Goal: Information Seeking & Learning: Learn about a topic

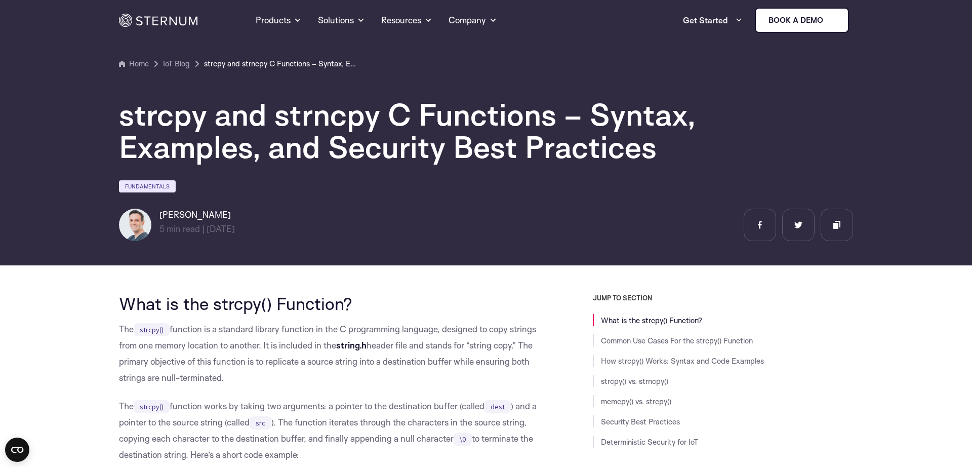
click at [389, 127] on h1 "strcpy and strncpy C Functions – Syntax, Examples, and Security Best Practices" at bounding box center [422, 130] width 607 height 65
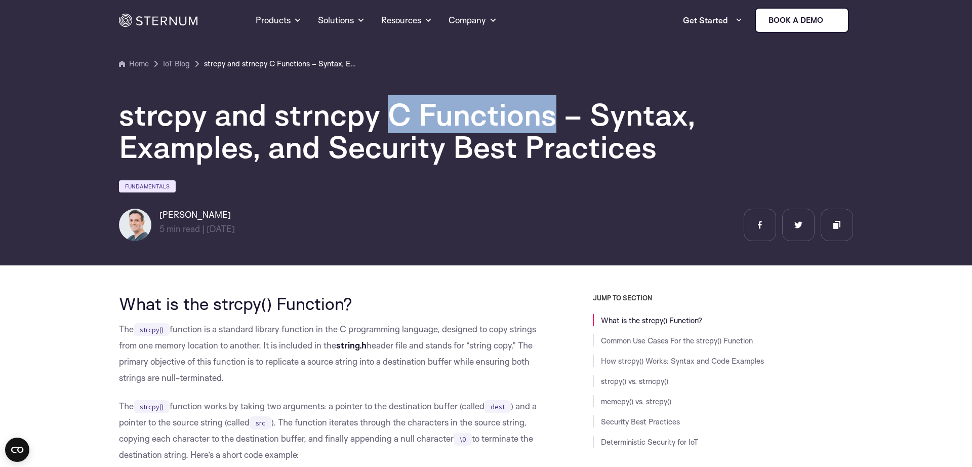
drag, startPoint x: 389, startPoint y: 127, endPoint x: 508, endPoint y: 119, distance: 119.2
click at [502, 119] on h1 "strcpy and strncpy C Functions – Syntax, Examples, and Security Best Practices" at bounding box center [422, 130] width 607 height 65
click at [508, 119] on h1 "strcpy and strncpy C Functions – Syntax, Examples, and Security Best Practices" at bounding box center [422, 130] width 607 height 65
drag, startPoint x: 508, startPoint y: 119, endPoint x: 138, endPoint y: 119, distance: 369.9
click at [147, 119] on h1 "strcpy and strncpy C Functions – Syntax, Examples, and Security Best Practices" at bounding box center [422, 130] width 607 height 65
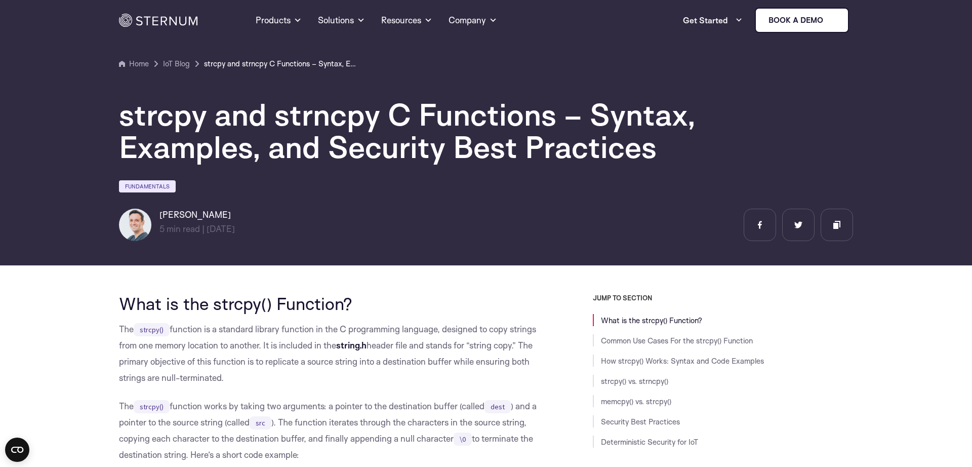
click at [627, 117] on h1 "strcpy and strncpy C Functions – Syntax, Examples, and Security Best Practices" at bounding box center [422, 130] width 607 height 65
drag, startPoint x: 627, startPoint y: 117, endPoint x: 488, endPoint y: 136, distance: 140.4
click at [624, 118] on h1 "strcpy and strncpy C Functions – Syntax, Examples, and Security Best Practices" at bounding box center [422, 130] width 607 height 65
click at [157, 136] on h1 "strcpy and strncpy C Functions – Syntax, Examples, and Security Best Practices" at bounding box center [422, 130] width 607 height 65
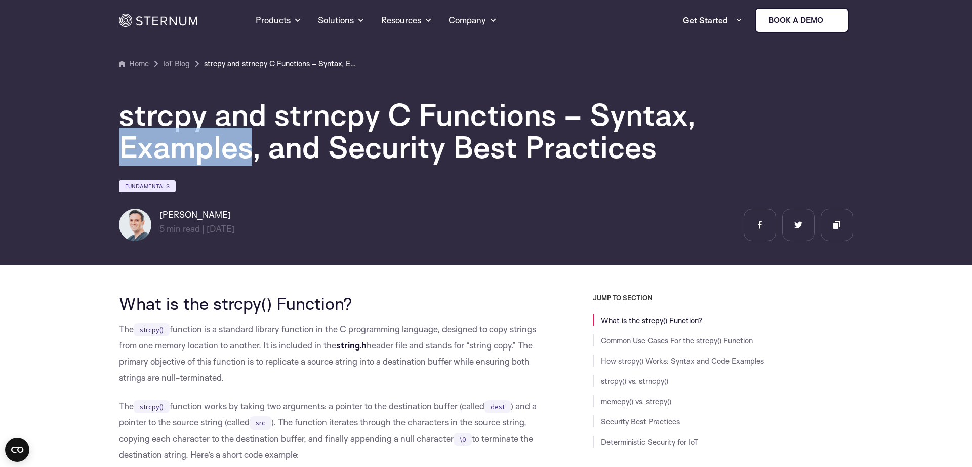
drag, startPoint x: 157, startPoint y: 136, endPoint x: 299, endPoint y: 146, distance: 142.1
click at [172, 138] on h1 "strcpy and strncpy C Functions – Syntax, Examples, and Security Best Practices" at bounding box center [422, 130] width 607 height 65
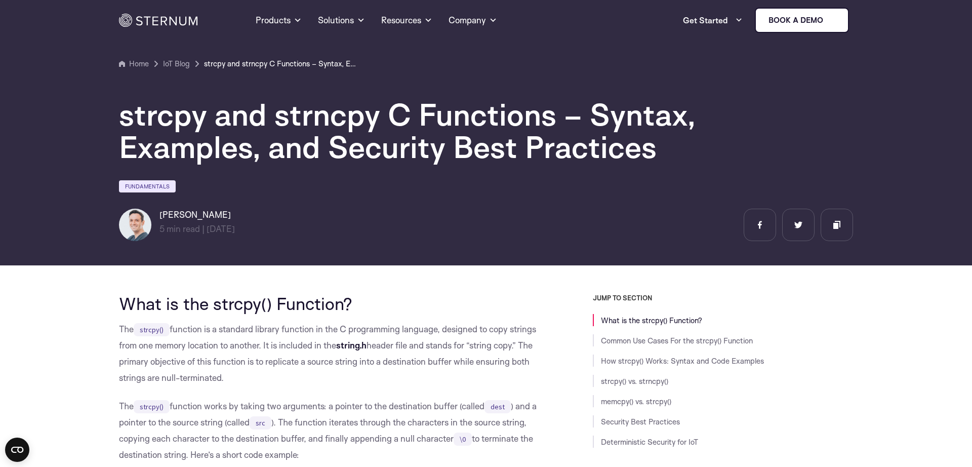
click at [299, 146] on h1 "strcpy and strncpy C Functions – Syntax, Examples, and Security Best Practices" at bounding box center [422, 130] width 607 height 65
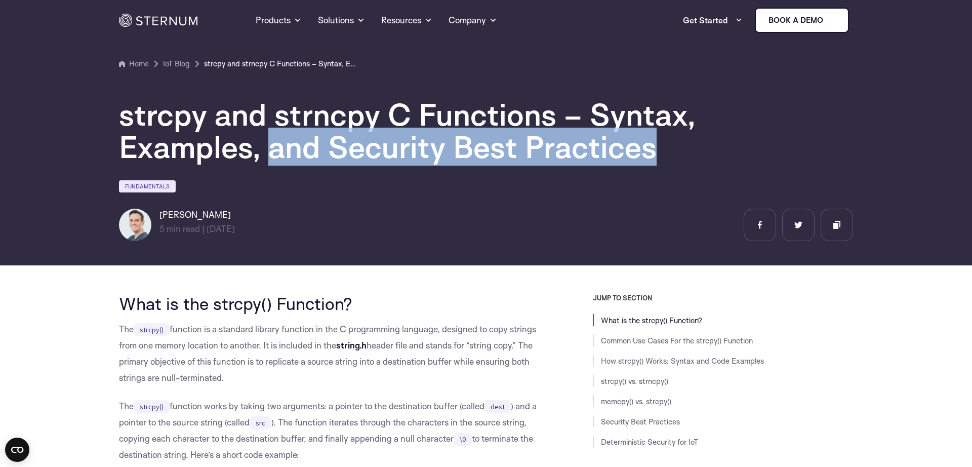
drag, startPoint x: 299, startPoint y: 146, endPoint x: 599, endPoint y: 147, distance: 300.6
click at [606, 147] on h1 "strcpy and strncpy C Functions – Syntax, Examples, and Security Best Practices" at bounding box center [422, 130] width 607 height 65
click at [599, 147] on h1 "strcpy and strncpy C Functions – Syntax, Examples, and Security Best Practices" at bounding box center [422, 130] width 607 height 65
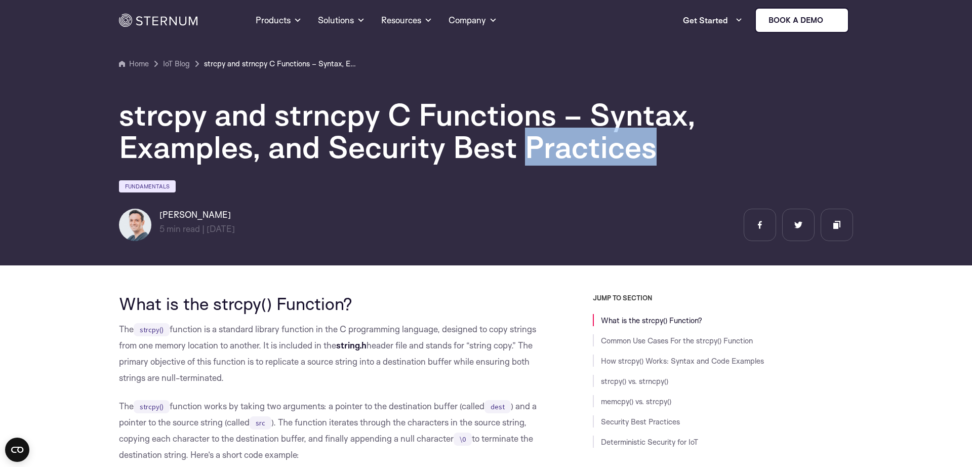
click at [599, 147] on h1 "strcpy and strncpy C Functions – Syntax, Examples, and Security Best Practices" at bounding box center [422, 130] width 607 height 65
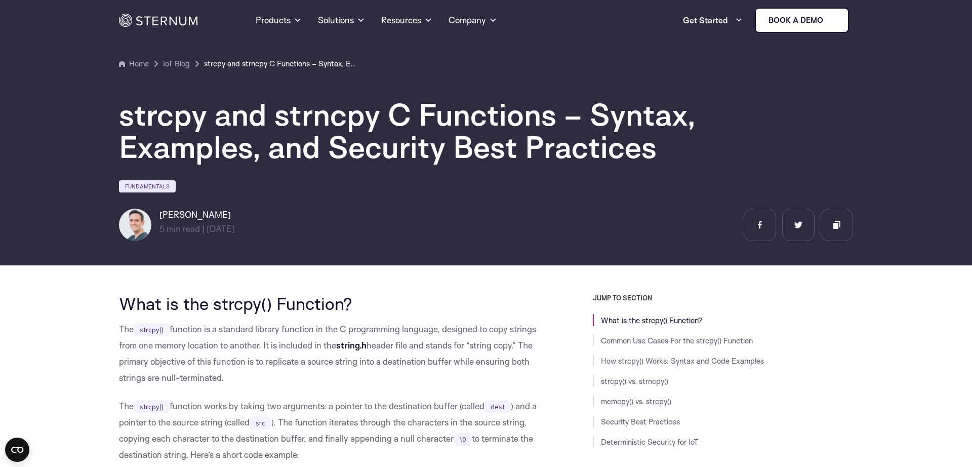
drag, startPoint x: 599, startPoint y: 147, endPoint x: 65, endPoint y: -12, distance: 557.5
click at [72, 11] on section "Home Products Sternum Platform Built-in memory protection, granular remote visi…" at bounding box center [486, 20] width 972 height 40
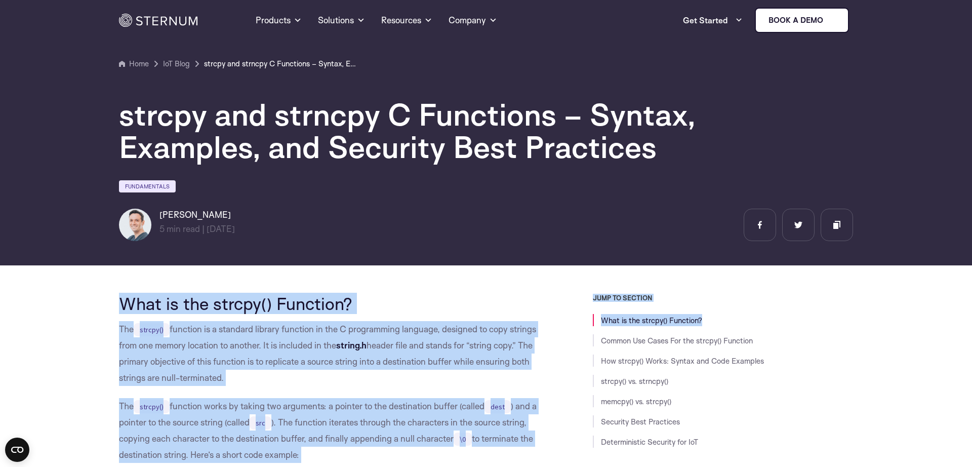
drag, startPoint x: 72, startPoint y: 11, endPoint x: 638, endPoint y: 330, distance: 649.6
click at [502, 253] on section "Home IoT Blog" at bounding box center [486, 129] width 972 height 272
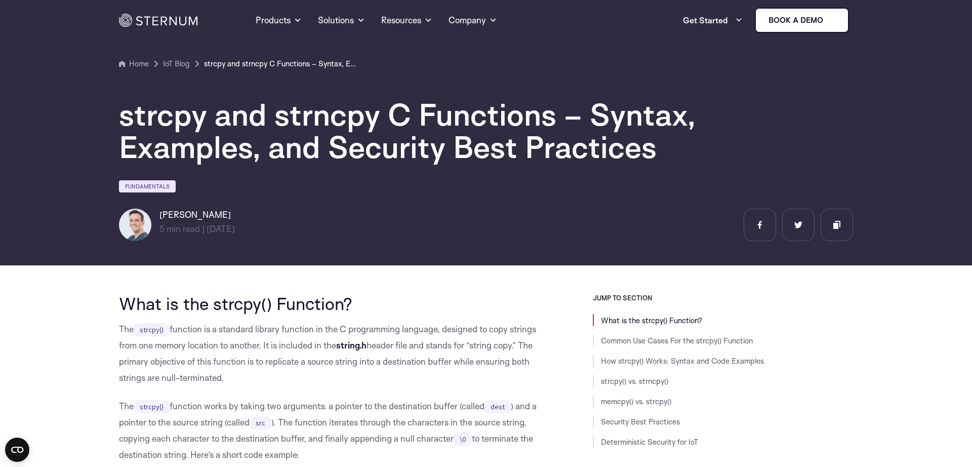
click at [502, 253] on section "Home IoT Blog" at bounding box center [486, 129] width 972 height 272
drag, startPoint x: 502, startPoint y: 253, endPoint x: 94, endPoint y: 19, distance: 470.4
click at [94, 19] on section "Home Products Sternum Platform Built-in memory protection, granular remote visi…" at bounding box center [486, 20] width 972 height 40
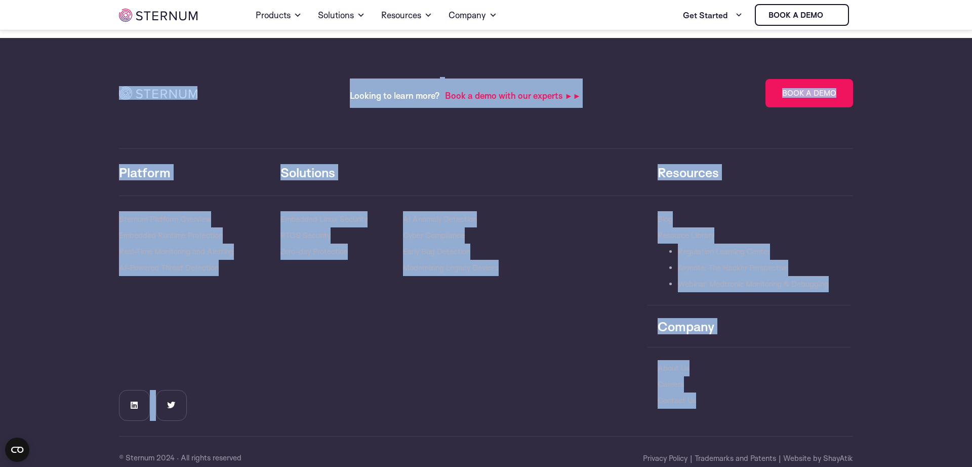
scroll to position [4423, 0]
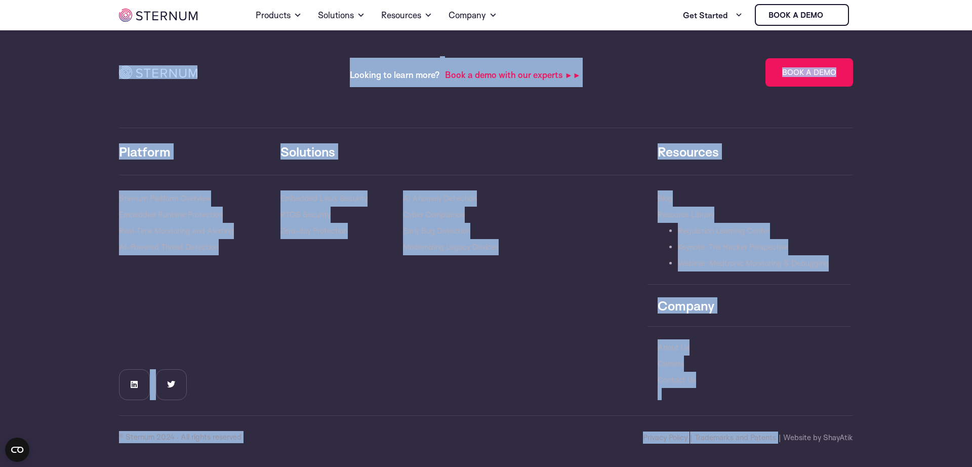
drag, startPoint x: 94, startPoint y: 19, endPoint x: 872, endPoint y: 452, distance: 891.0
click at [871, 449] on section "Looking to learn more? Book a demo with our experts ►► Book a Demo Lorem ipsum …" at bounding box center [486, 241] width 972 height 449
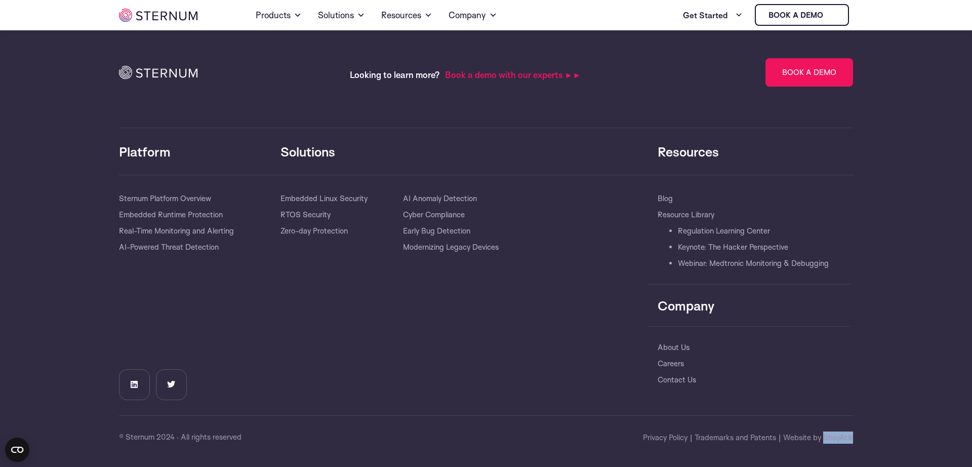
click at [871, 449] on section "Looking to learn more? Book a demo with our experts ►► Book a Demo Lorem ipsum …" at bounding box center [486, 241] width 972 height 449
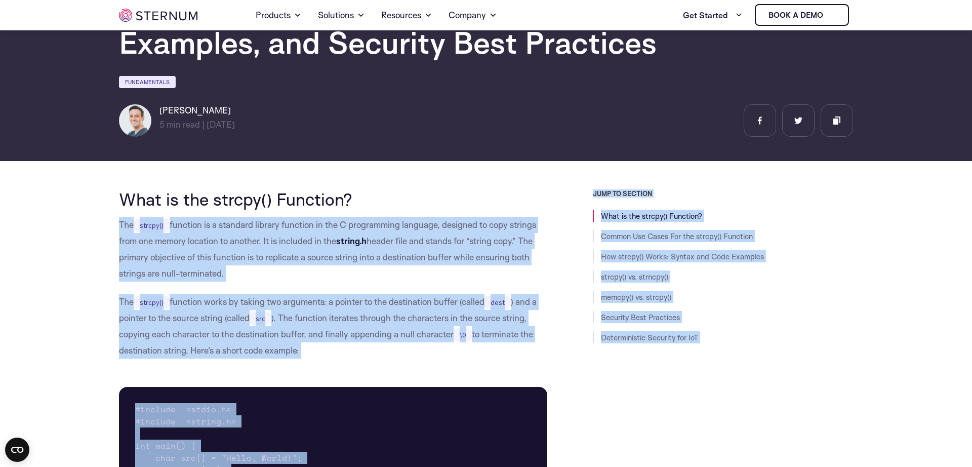
scroll to position [0, 0]
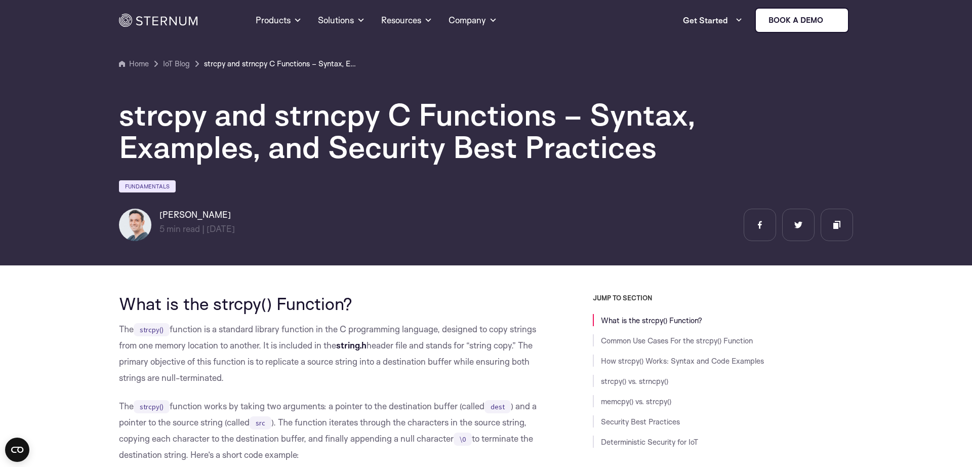
drag, startPoint x: 871, startPoint y: 449, endPoint x: 118, endPoint y: -5, distance: 879.9
click at [84, 13] on section "Home Products Sternum Platform Built-in memory protection, granular remote visi…" at bounding box center [486, 20] width 972 height 40
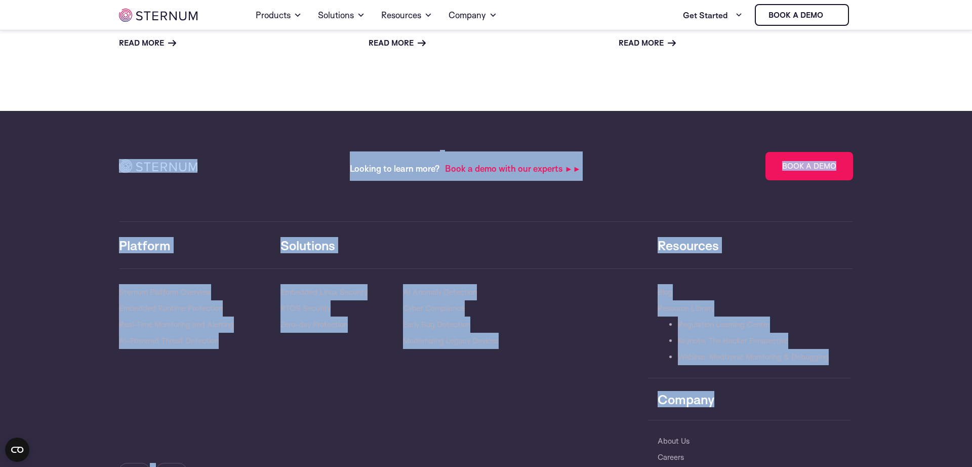
scroll to position [4423, 0]
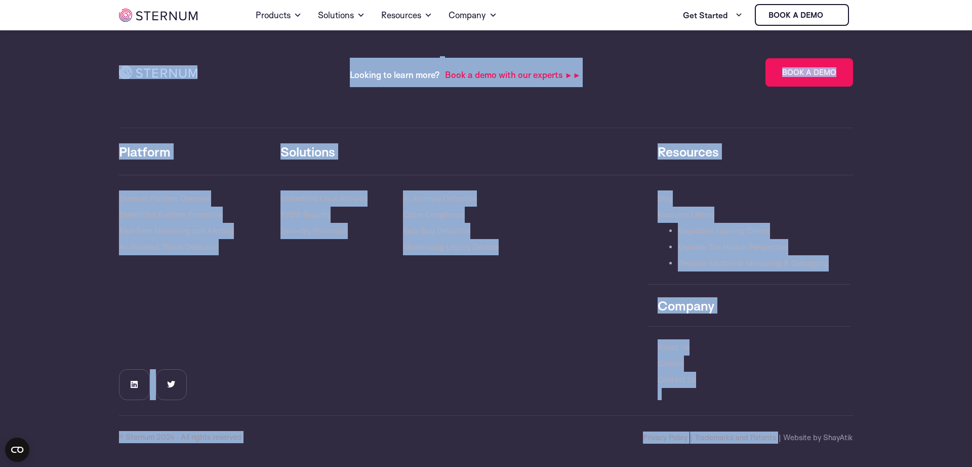
drag, startPoint x: 84, startPoint y: 13, endPoint x: 847, endPoint y: 460, distance: 884.6
click at [451, 381] on div "Solutions​ Embedded Linux Security RTOS Security Zero-day Protection AI Anomaly…" at bounding box center [463, 295] width 367 height 210
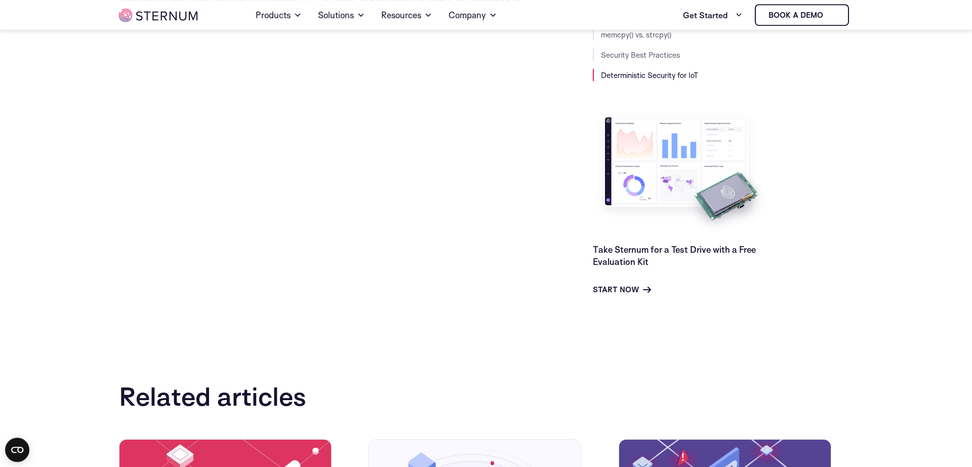
scroll to position [3655, 0]
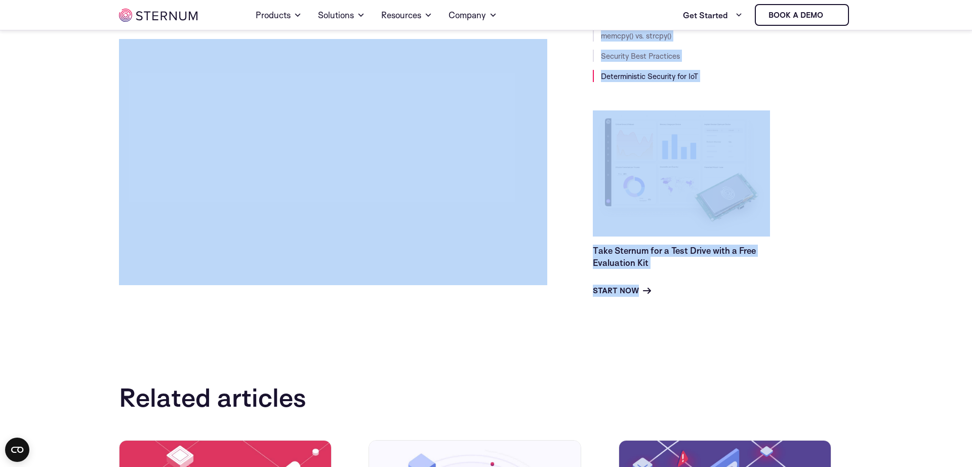
drag, startPoint x: 776, startPoint y: 407, endPoint x: 101, endPoint y: 255, distance: 692.0
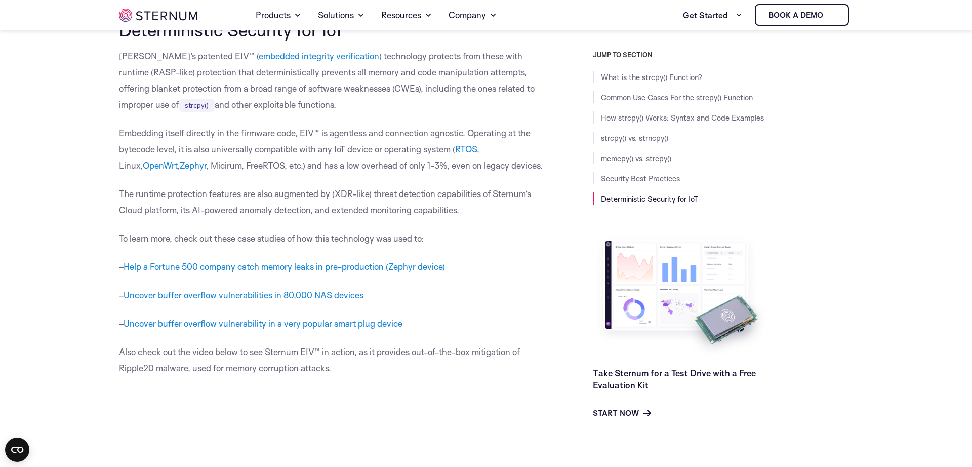
click at [400, 349] on p "Also check out the video below to see Sternum EIV™ in action, as it provides ou…" at bounding box center [333, 360] width 428 height 32
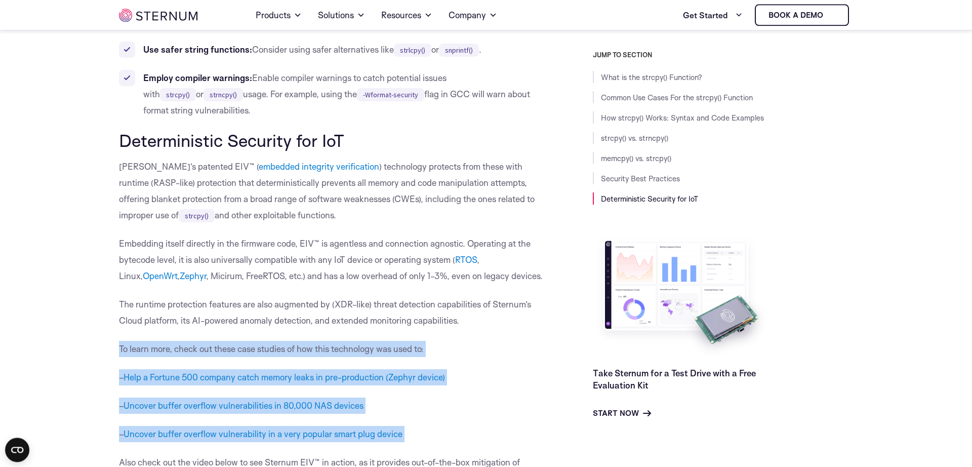
scroll to position [2957, 0]
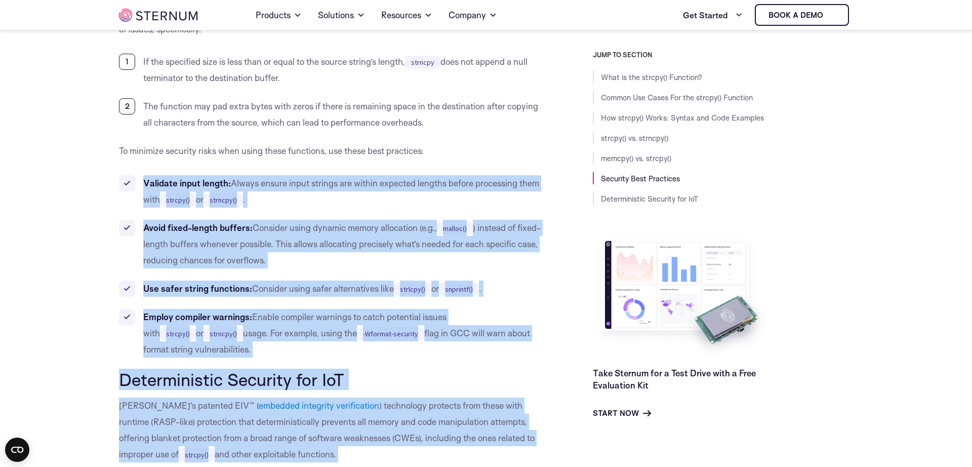
drag, startPoint x: 400, startPoint y: 349, endPoint x: 288, endPoint y: 194, distance: 191.0
click at [294, 176] on li "Validate input length: Always ensure input strings are within expected lengths …" at bounding box center [333, 191] width 428 height 32
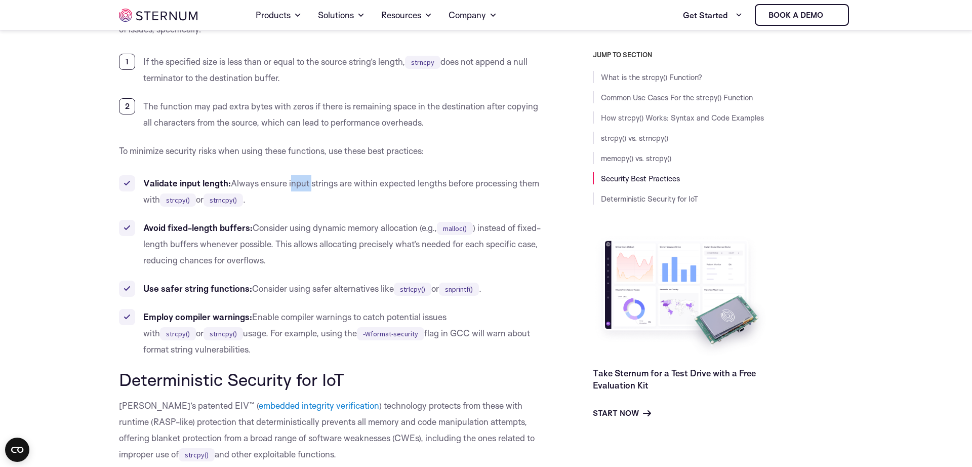
click at [294, 176] on li "Validate input length: Always ensure input strings are within expected lengths …" at bounding box center [333, 191] width 428 height 32
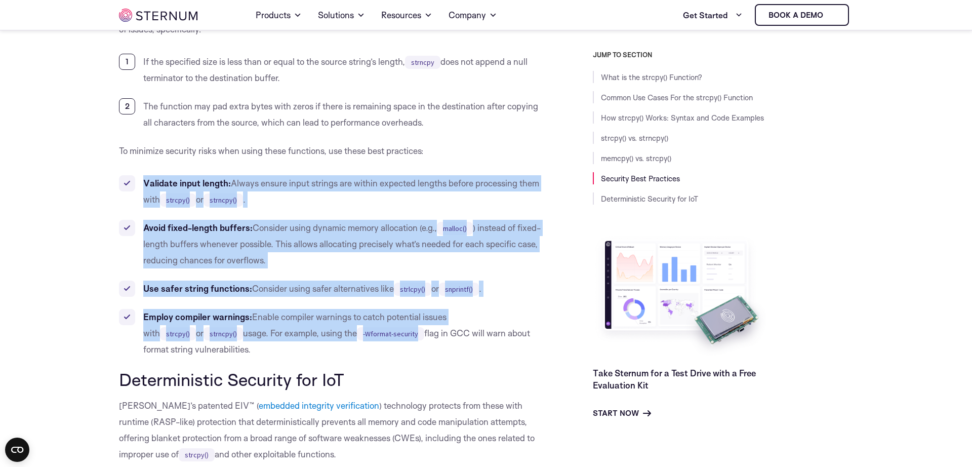
drag, startPoint x: 294, startPoint y: 176, endPoint x: 261, endPoint y: 347, distance: 174.1
click at [261, 347] on ul "Validate input length: Always ensure input strings are within expected lengths …" at bounding box center [333, 266] width 428 height 182
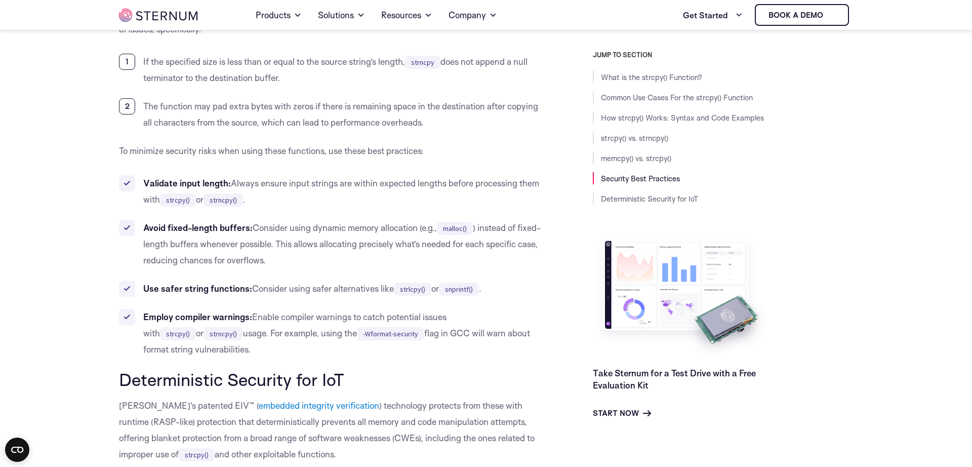
click at [159, 379] on h2 "Deterministic Security for IoT" at bounding box center [333, 378] width 428 height 19
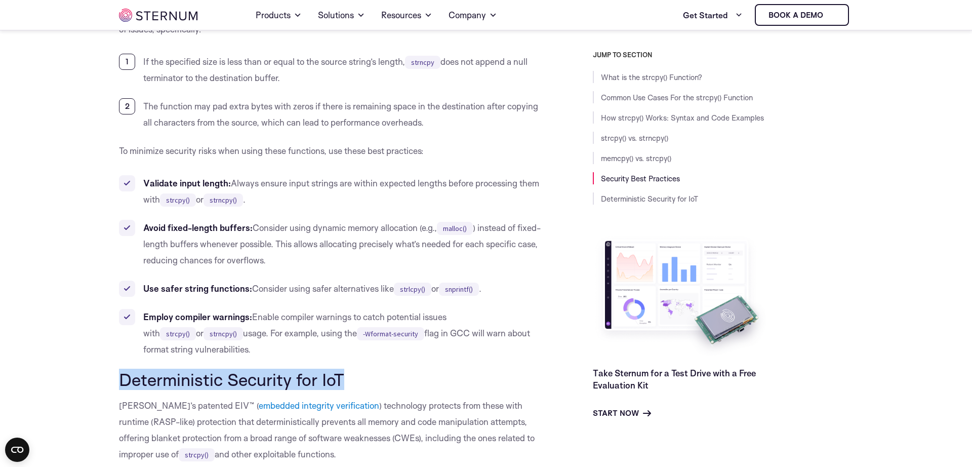
drag, startPoint x: 159, startPoint y: 379, endPoint x: 337, endPoint y: 380, distance: 177.6
click at [337, 380] on h2 "Deterministic Security for IoT" at bounding box center [333, 378] width 428 height 19
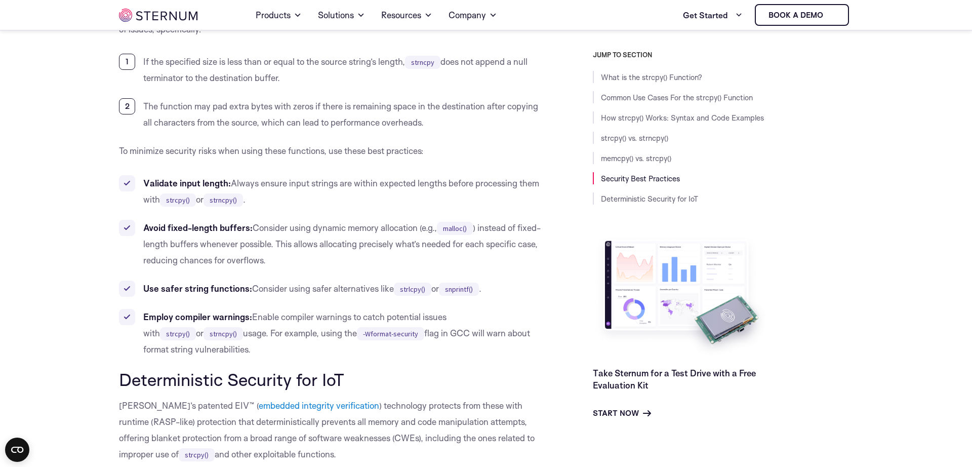
click at [337, 380] on h2 "Deterministic Security for IoT" at bounding box center [333, 378] width 428 height 19
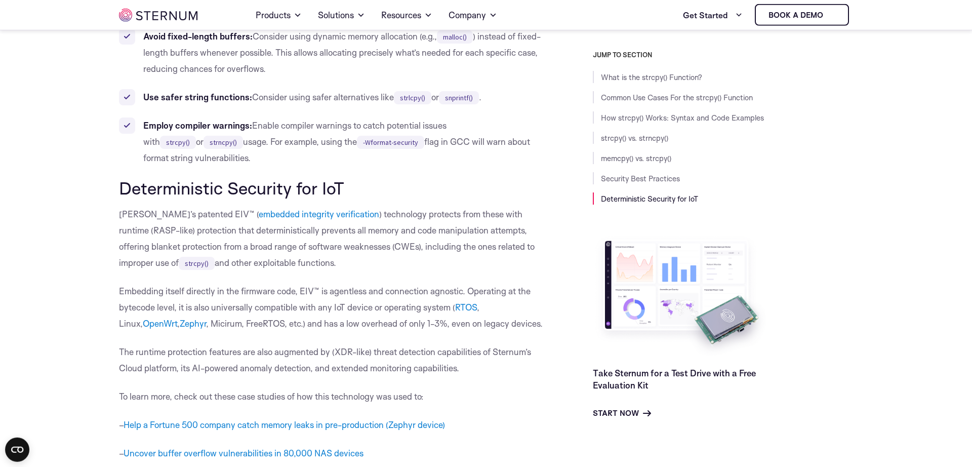
scroll to position [3166, 0]
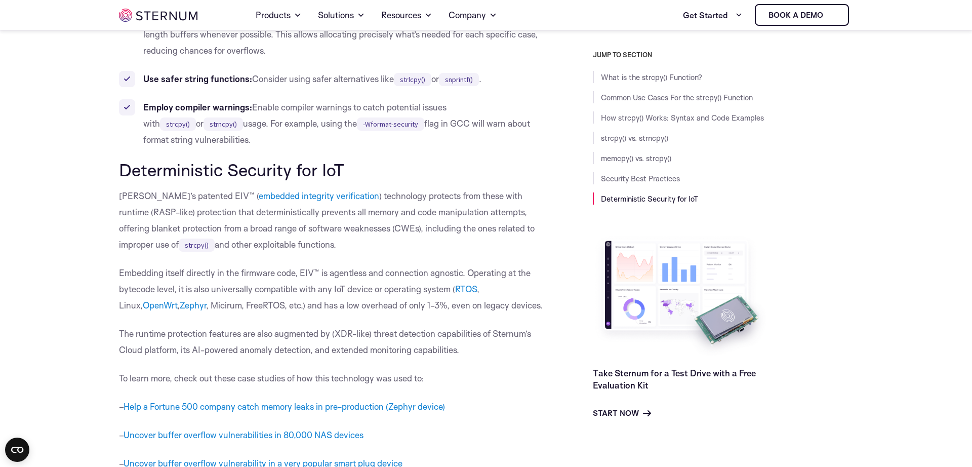
click at [141, 202] on p "[PERSON_NAME]’s patented EIV™ ( embedded integrity verification ) technology pr…" at bounding box center [333, 220] width 428 height 65
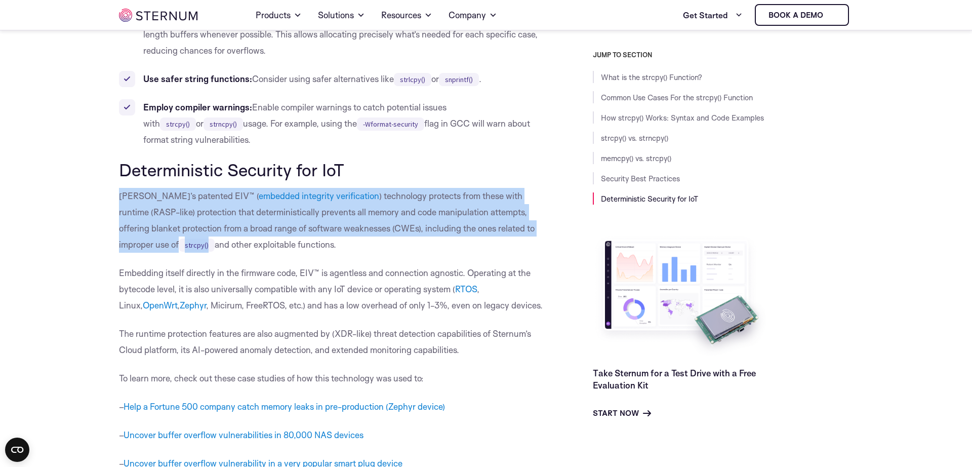
drag, startPoint x: 141, startPoint y: 202, endPoint x: 171, endPoint y: 223, distance: 35.9
click at [142, 203] on p "[PERSON_NAME]’s patented EIV™ ( embedded integrity verification ) technology pr…" at bounding box center [333, 220] width 428 height 65
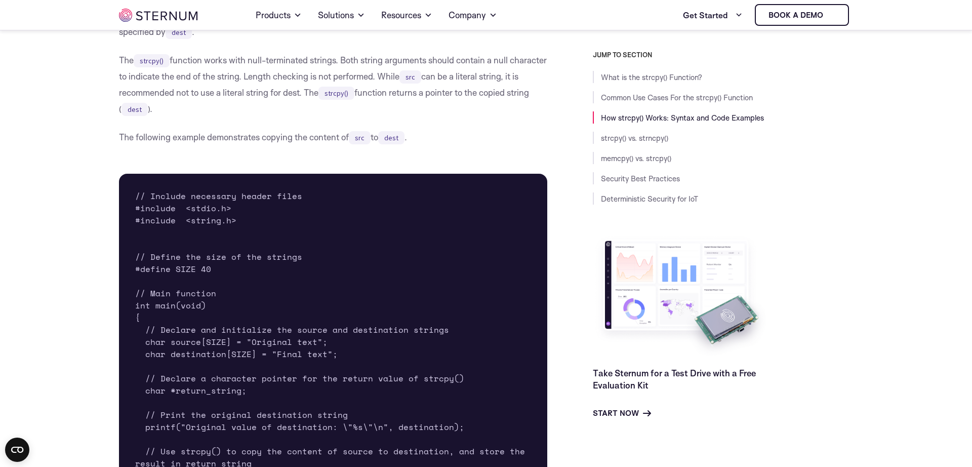
scroll to position [1770, 0]
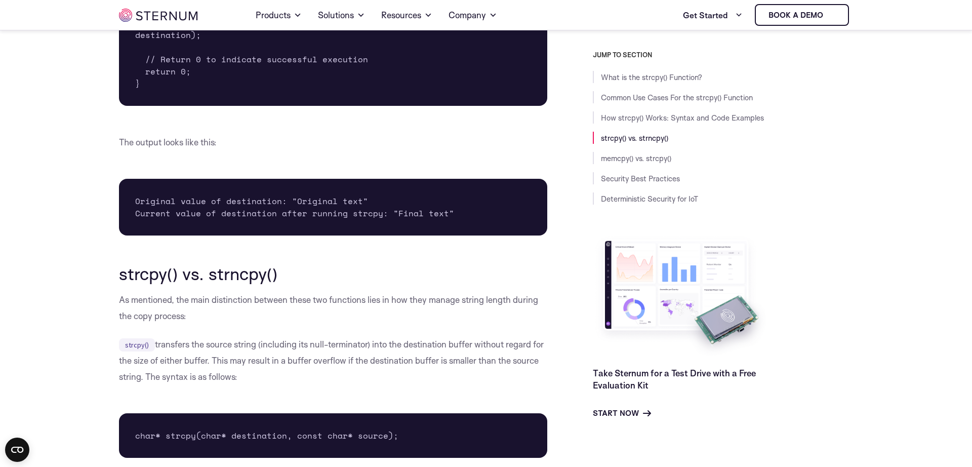
click at [208, 330] on div "What is the strcpy() Function? The strcpy() function is a standard library func…" at bounding box center [333, 345] width 428 height 3673
click at [300, 301] on p "As mentioned, the main distinction between these two functions lies in how they…" at bounding box center [333, 307] width 428 height 32
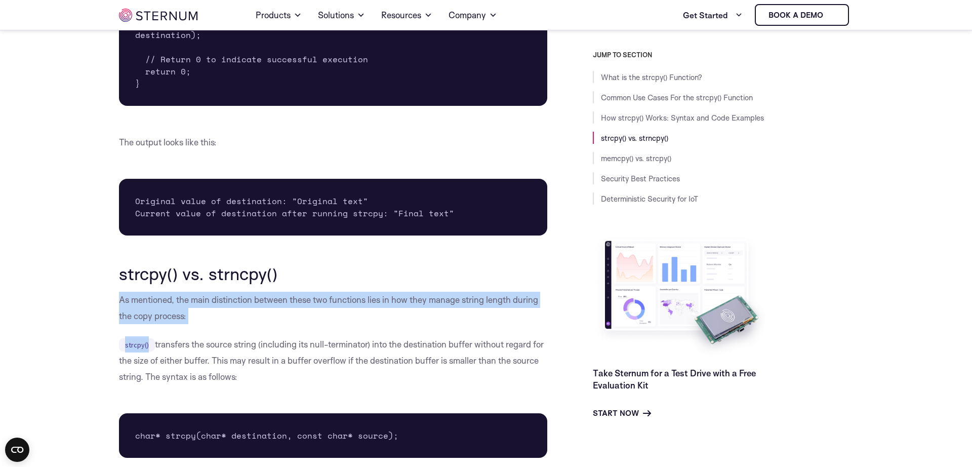
drag, startPoint x: 300, startPoint y: 301, endPoint x: 287, endPoint y: 372, distance: 72.5
click at [287, 372] on div "What is the strcpy() Function? The strcpy() function is a standard library func…" at bounding box center [333, 345] width 428 height 3673
click at [287, 372] on p "strcpy() transfers the source string (including its null-terminator) into the d…" at bounding box center [333, 360] width 428 height 49
drag, startPoint x: 287, startPoint y: 372, endPoint x: 320, endPoint y: 306, distance: 73.3
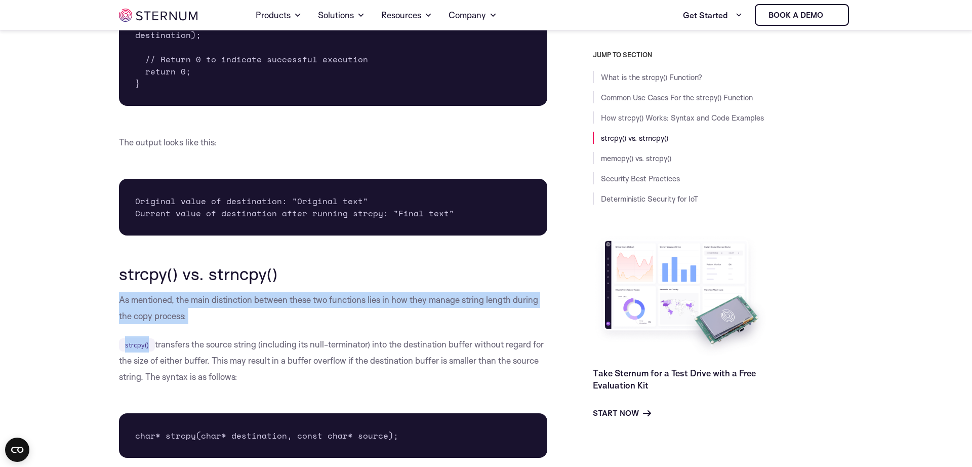
click at [320, 306] on div "What is the strcpy() Function? The strcpy() function is a standard library func…" at bounding box center [333, 345] width 428 height 3673
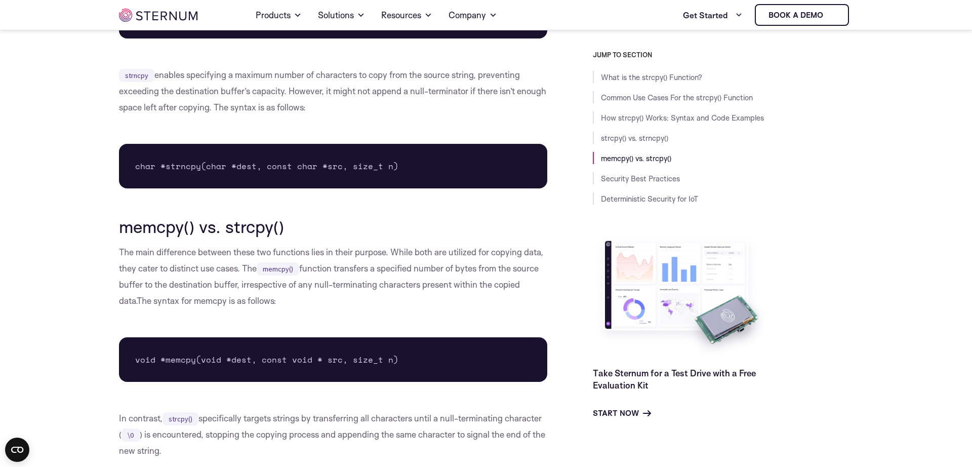
scroll to position [2538, 0]
